Goal: Task Accomplishment & Management: Use online tool/utility

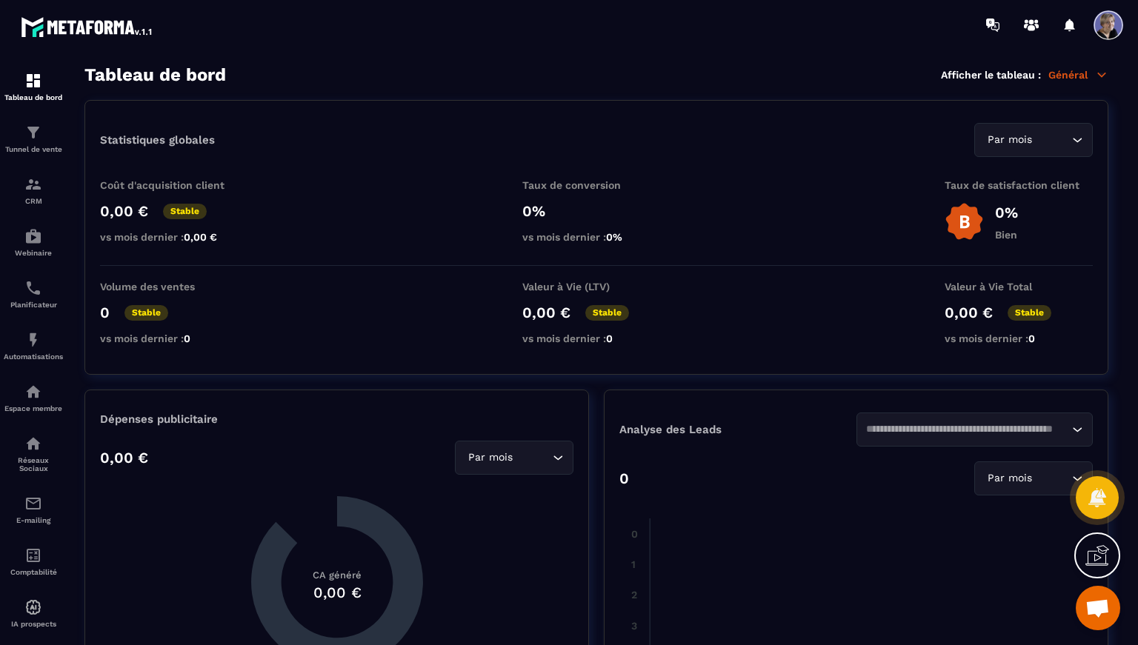
scroll to position [4632, 0]
click at [37, 148] on p "Tunnel de vente" at bounding box center [33, 149] width 59 height 8
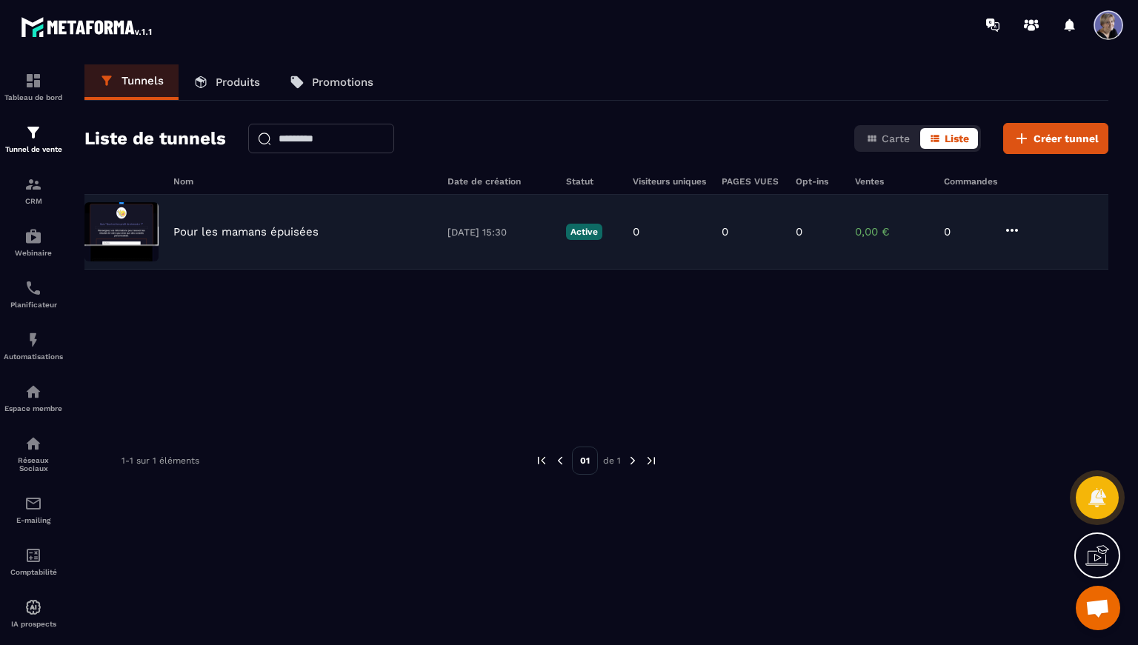
click at [235, 228] on p "Pour les mamans épuisées" at bounding box center [245, 231] width 145 height 13
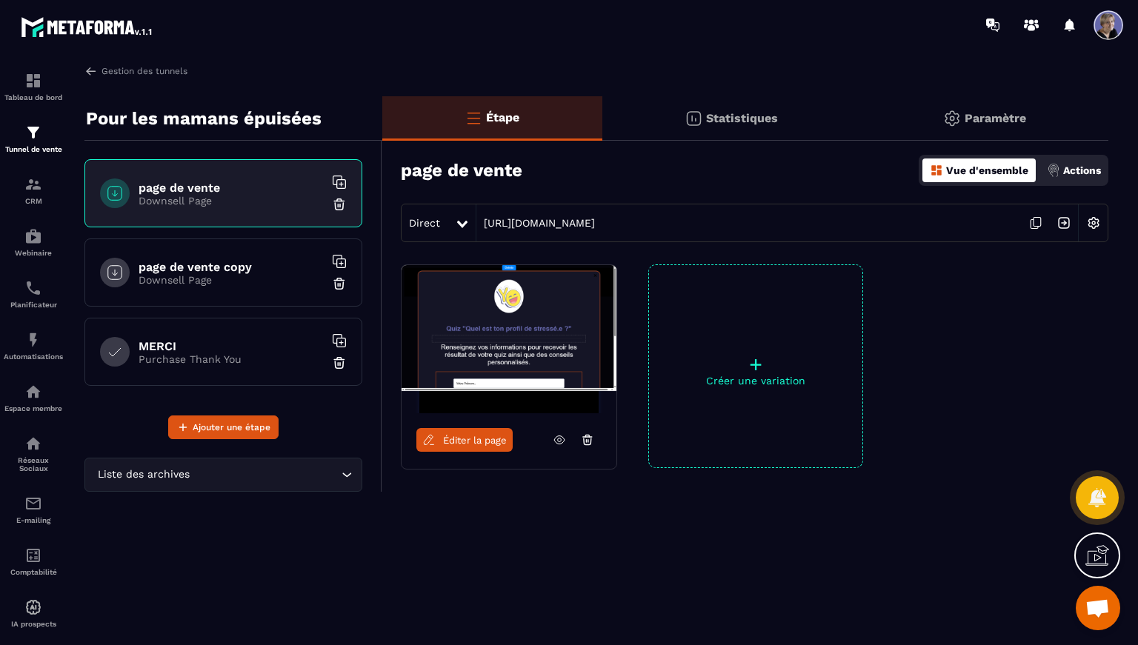
click at [228, 361] on p "Purchase Thank You" at bounding box center [231, 359] width 185 height 12
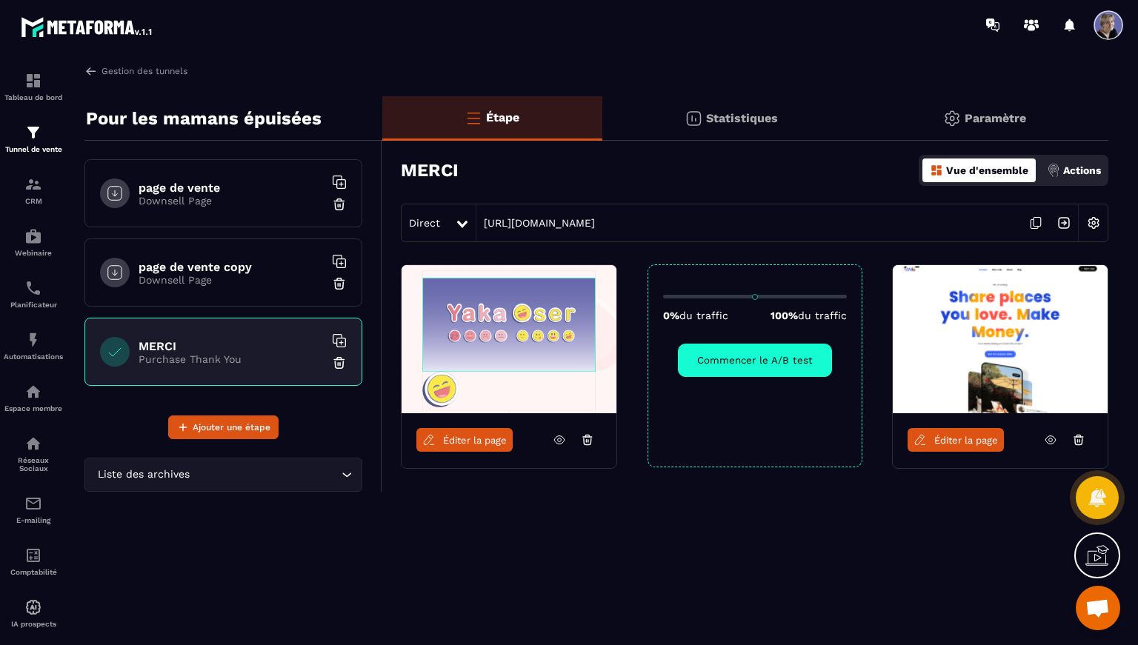
click at [516, 339] on img at bounding box center [509, 339] width 215 height 148
click at [460, 436] on span "Éditer la page" at bounding box center [475, 440] width 64 height 11
